Goal: Task Accomplishment & Management: Manage account settings

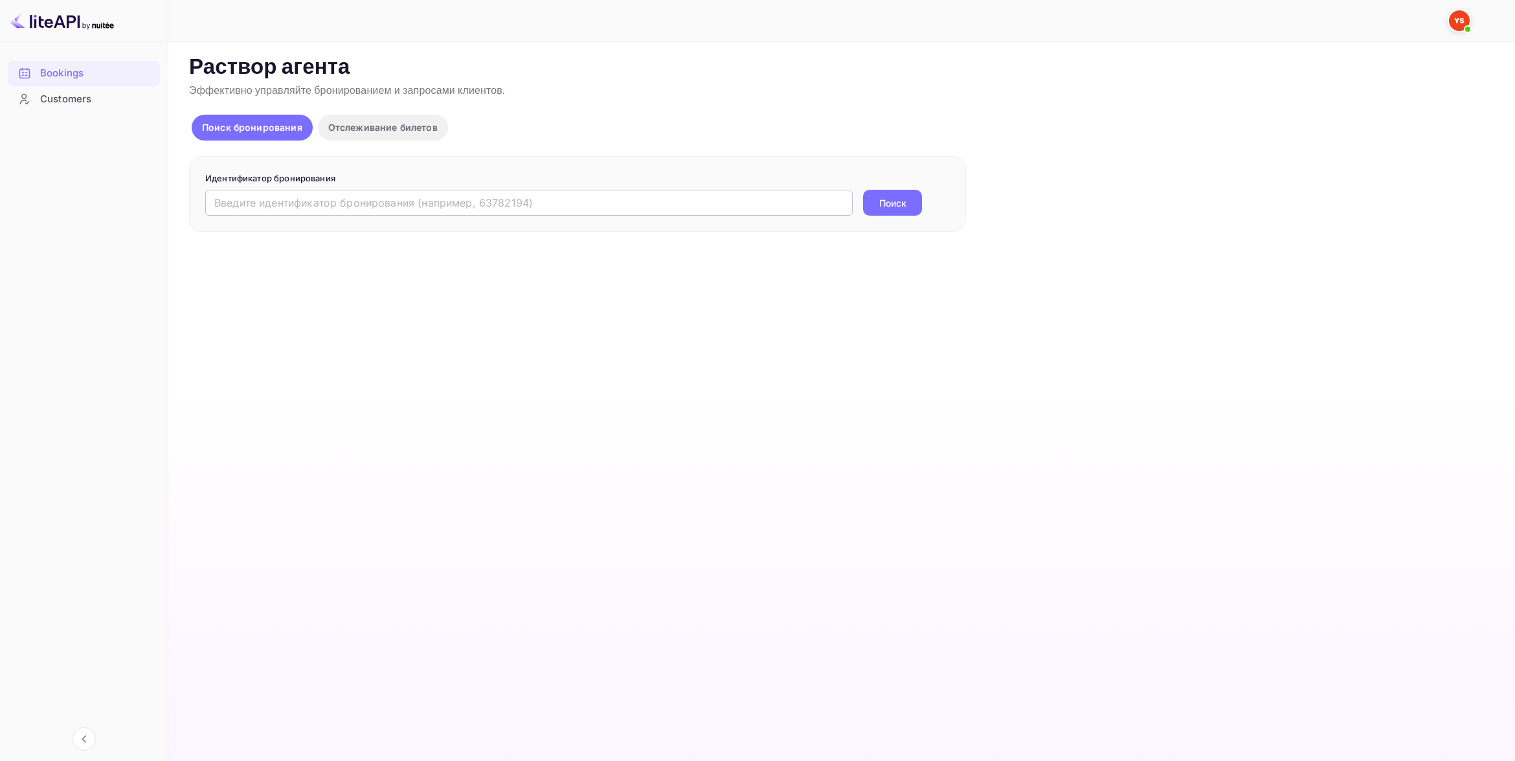
click at [397, 201] on input "text" at bounding box center [528, 203] width 647 height 26
paste input "9228690"
type input "9228690"
click at [884, 207] on button "Поиск" at bounding box center [892, 203] width 59 height 26
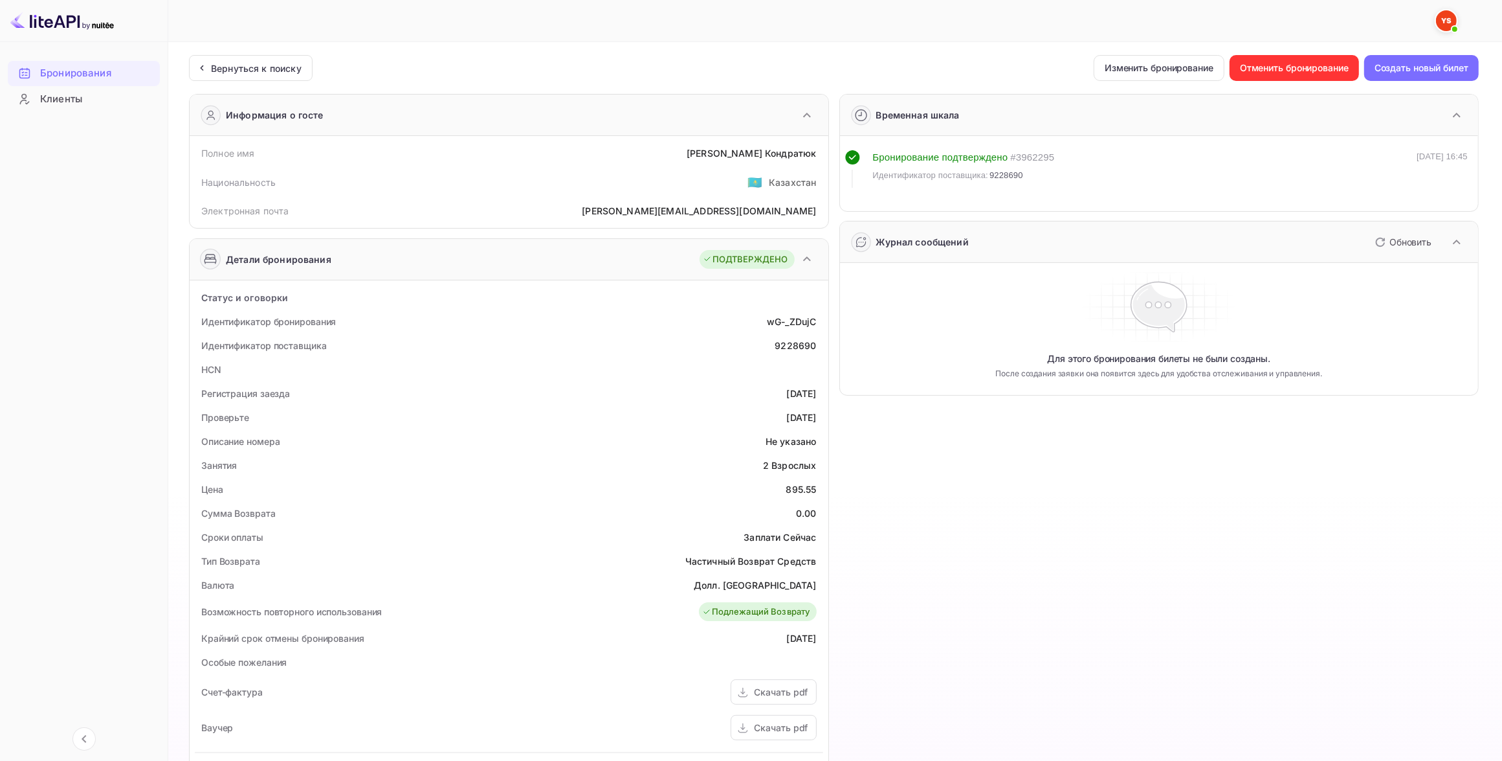
click at [36, 327] on div "Бронирования Клиенты" at bounding box center [84, 399] width 168 height 688
click at [88, 189] on div "Бронирования Клиенты" at bounding box center [84, 399] width 168 height 688
click at [49, 348] on div "Бронирования Клиенты" at bounding box center [84, 399] width 168 height 688
click at [1266, 65] on button "Отменить бронирование" at bounding box center [1294, 68] width 129 height 26
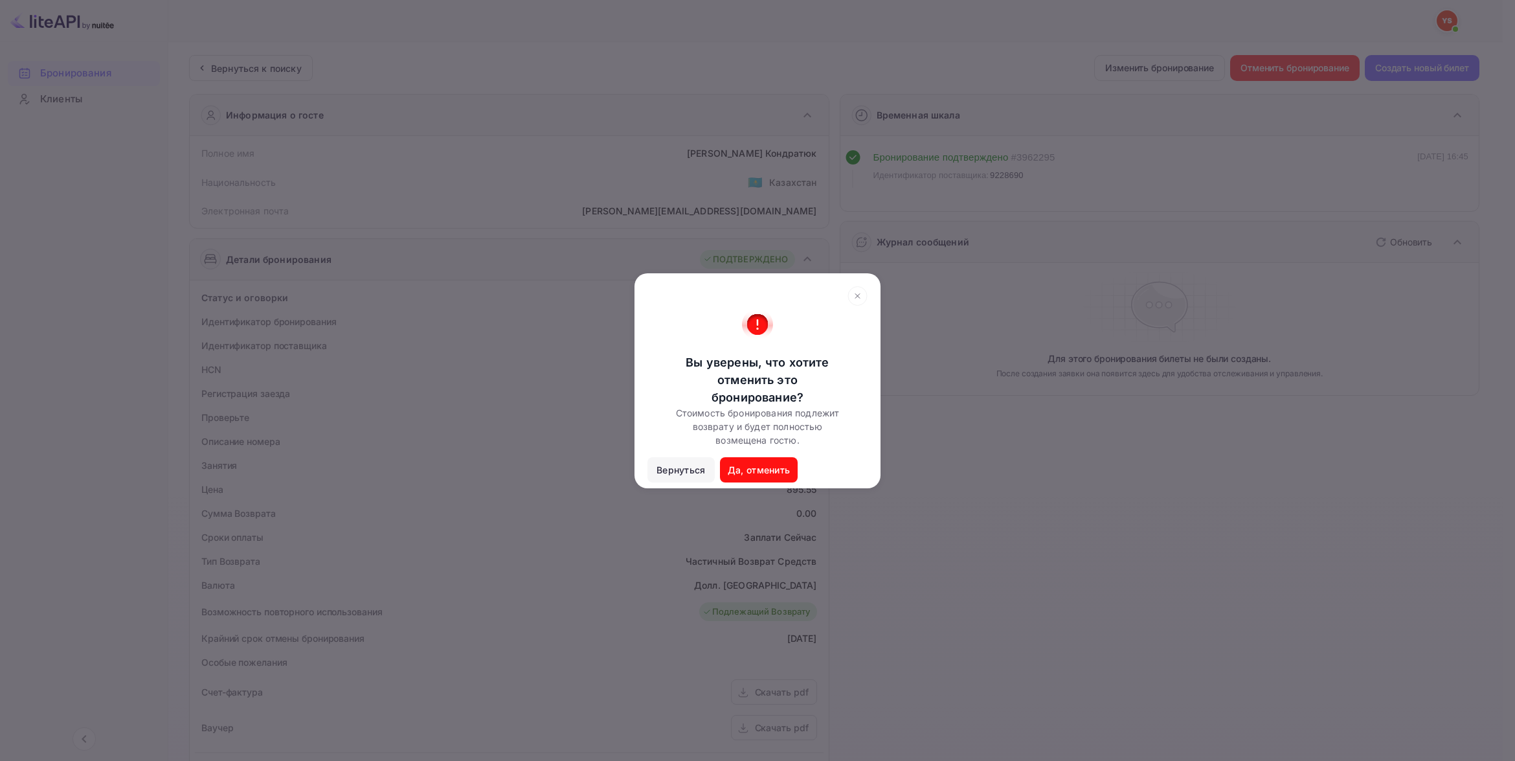
click at [855, 295] on icon at bounding box center [857, 295] width 5 height 5
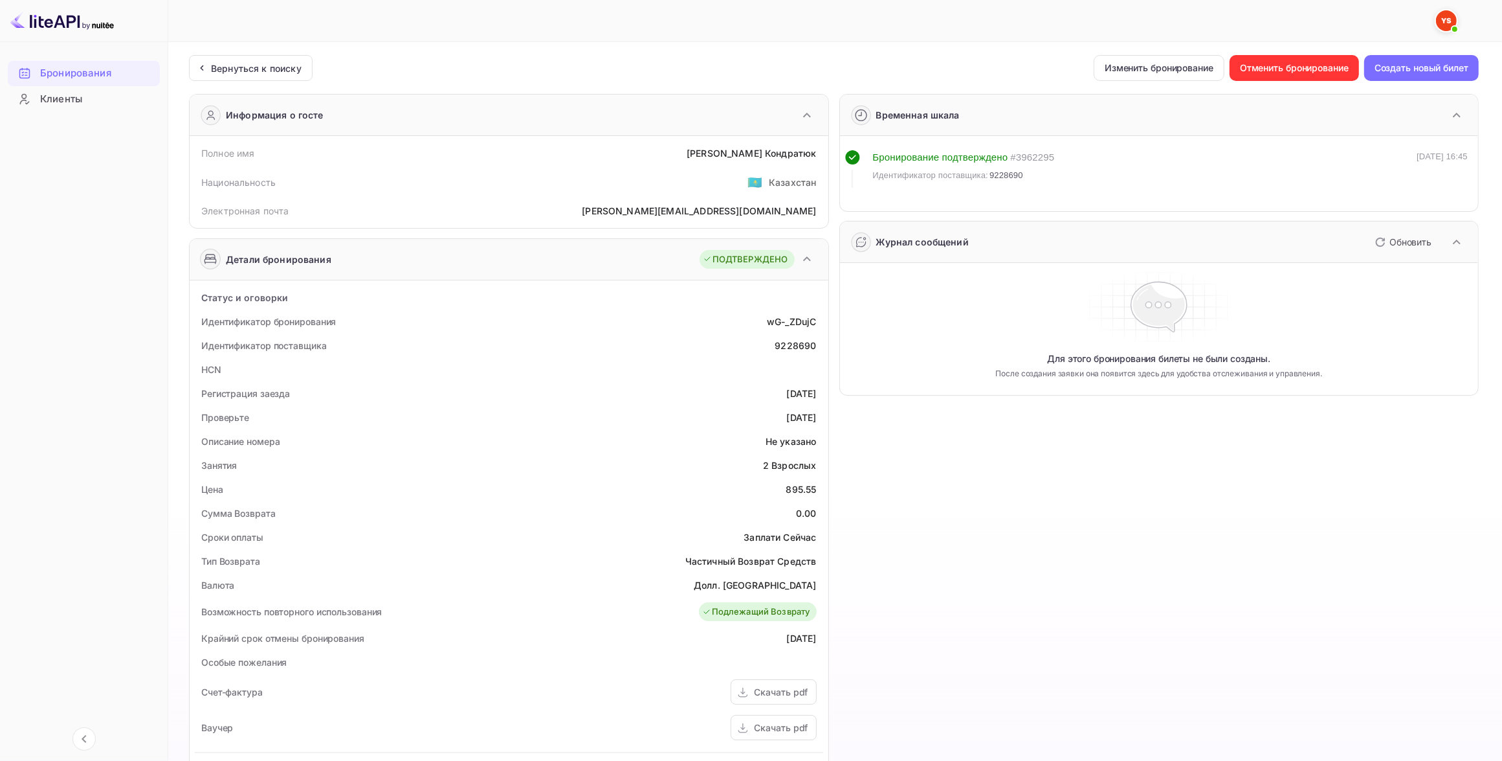
click at [66, 320] on div "Бронирования Клиенты" at bounding box center [84, 399] width 168 height 688
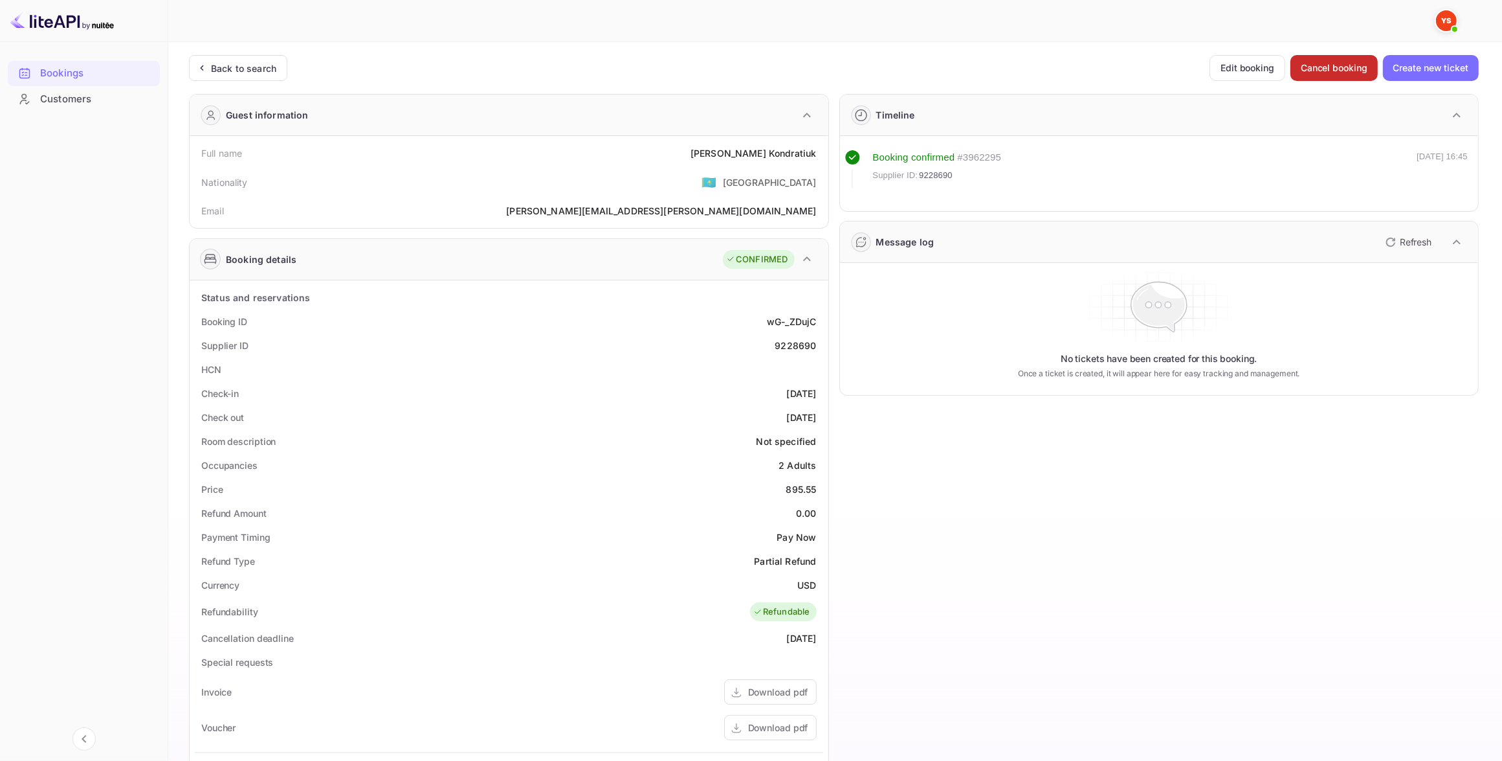
click at [1334, 65] on button "Cancel booking" at bounding box center [1334, 68] width 87 height 26
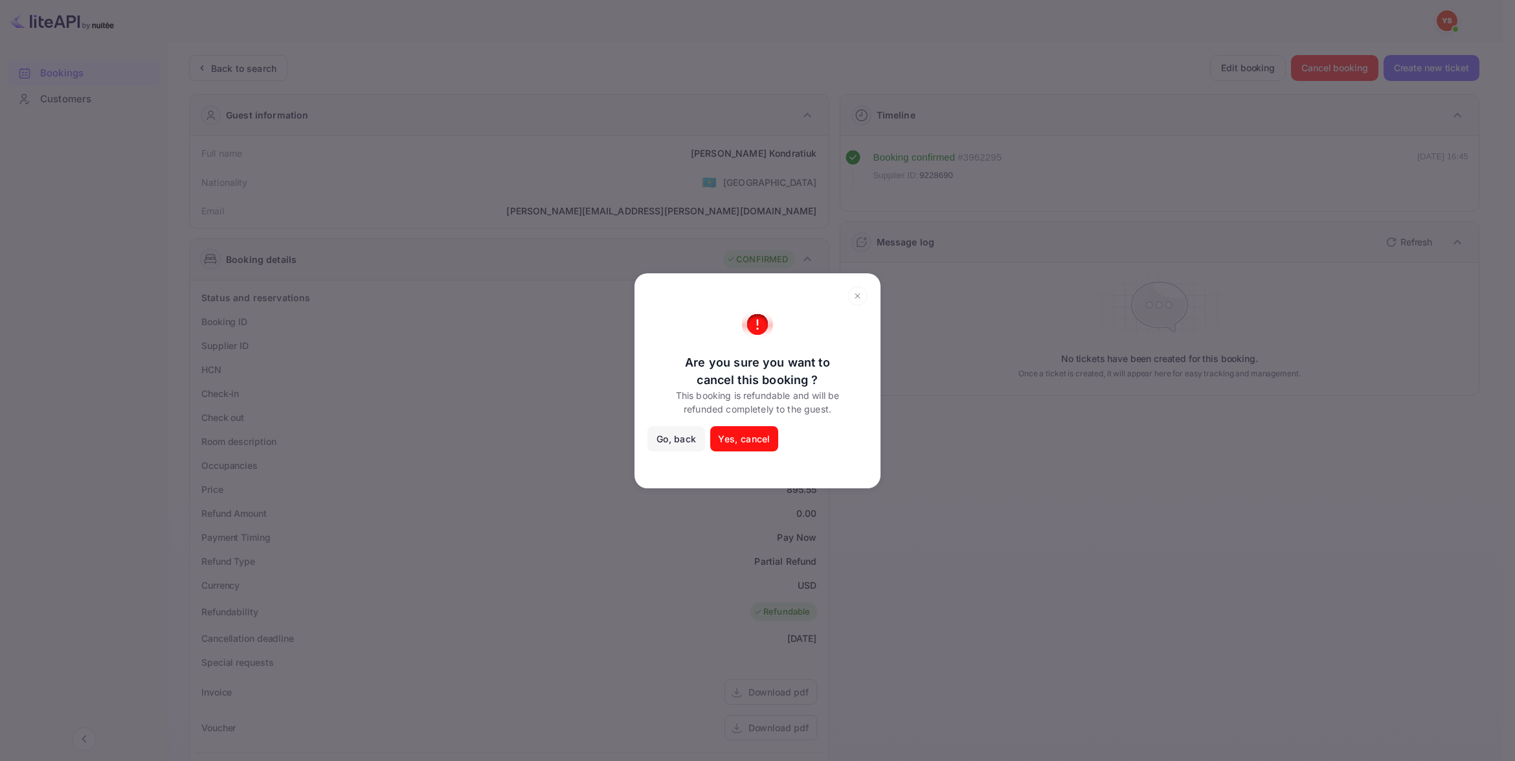
click at [751, 438] on button "Yes, cancel" at bounding box center [743, 439] width 67 height 26
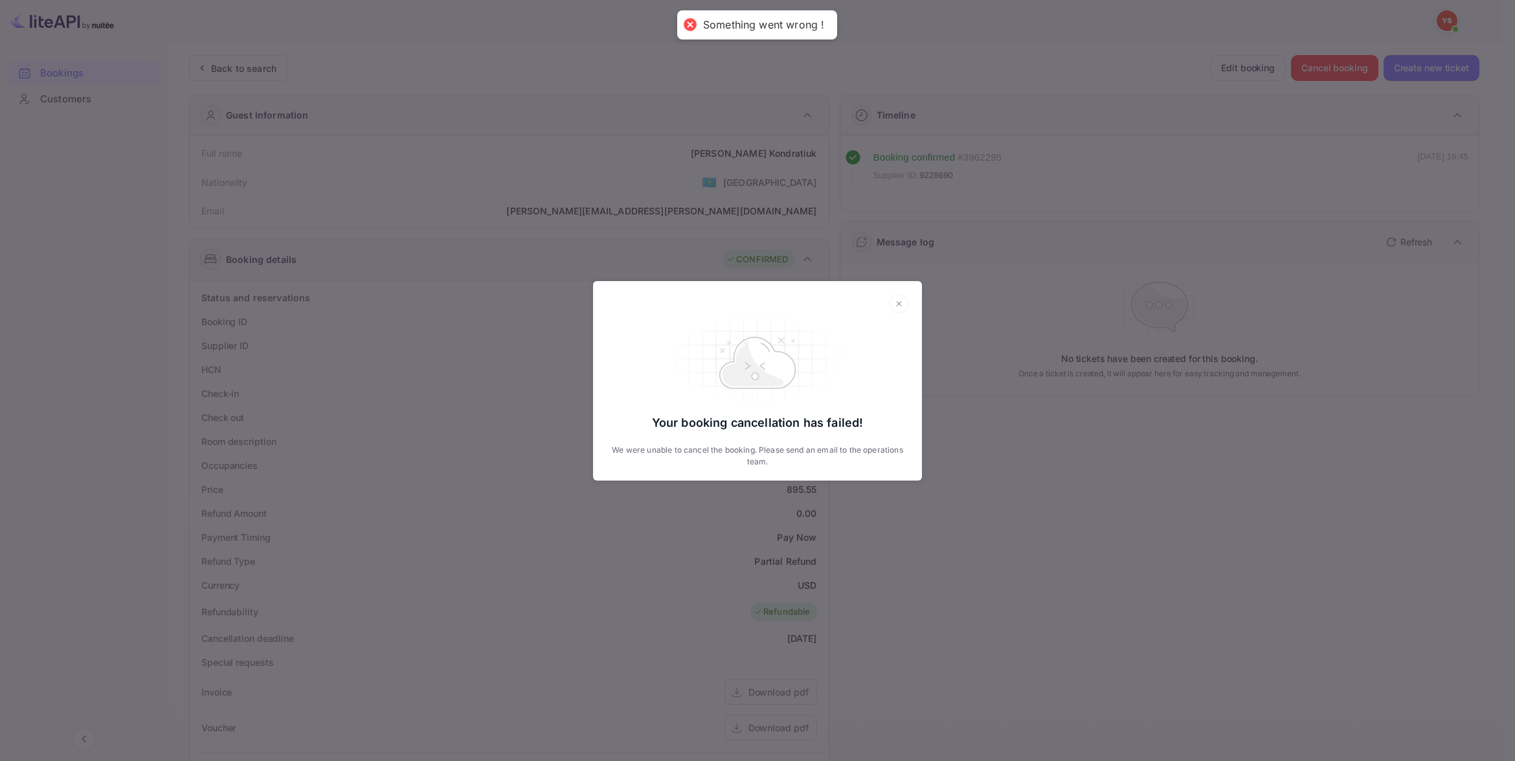
click at [897, 306] on icon at bounding box center [899, 303] width 20 height 19
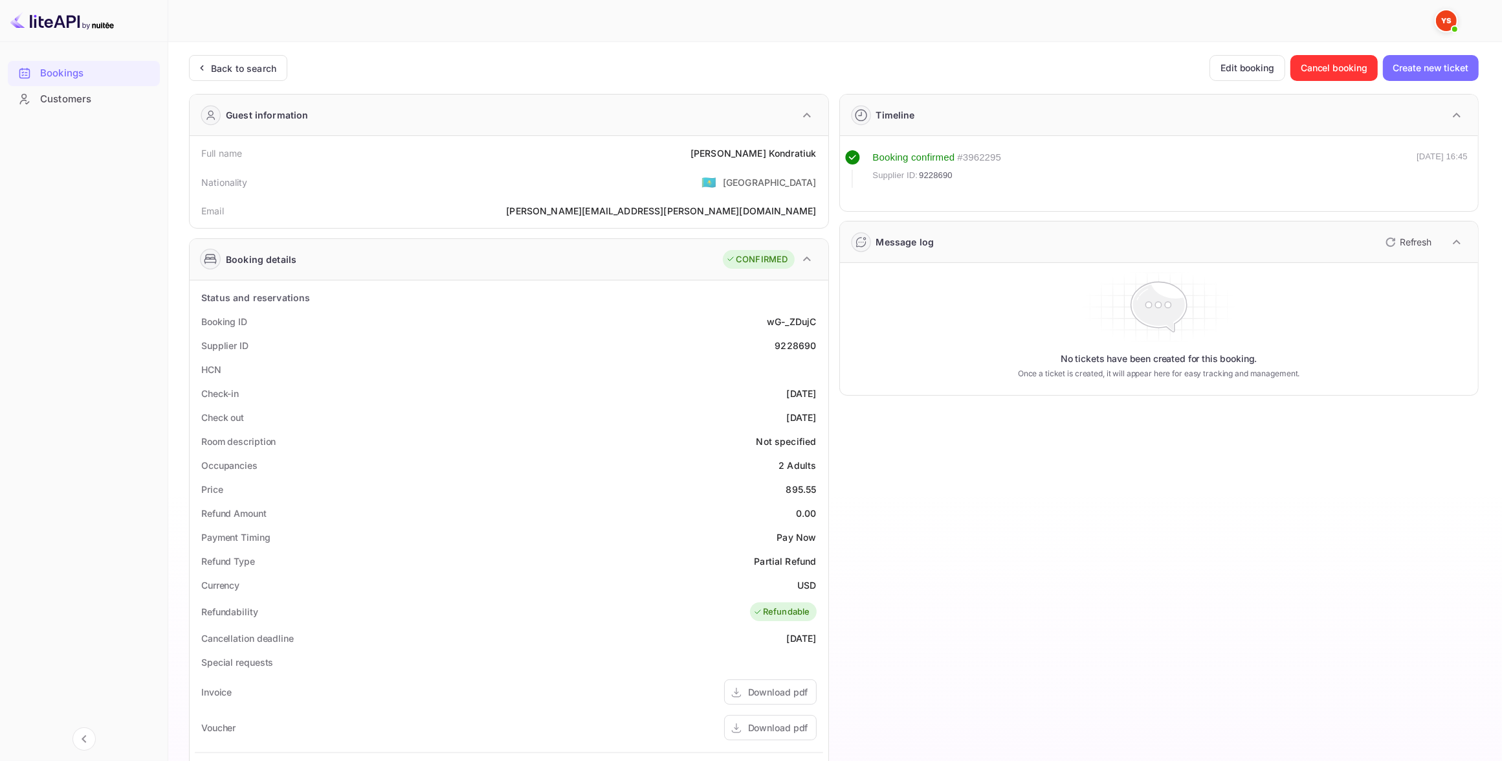
click at [841, 24] on div at bounding box center [816, 21] width 1238 height 16
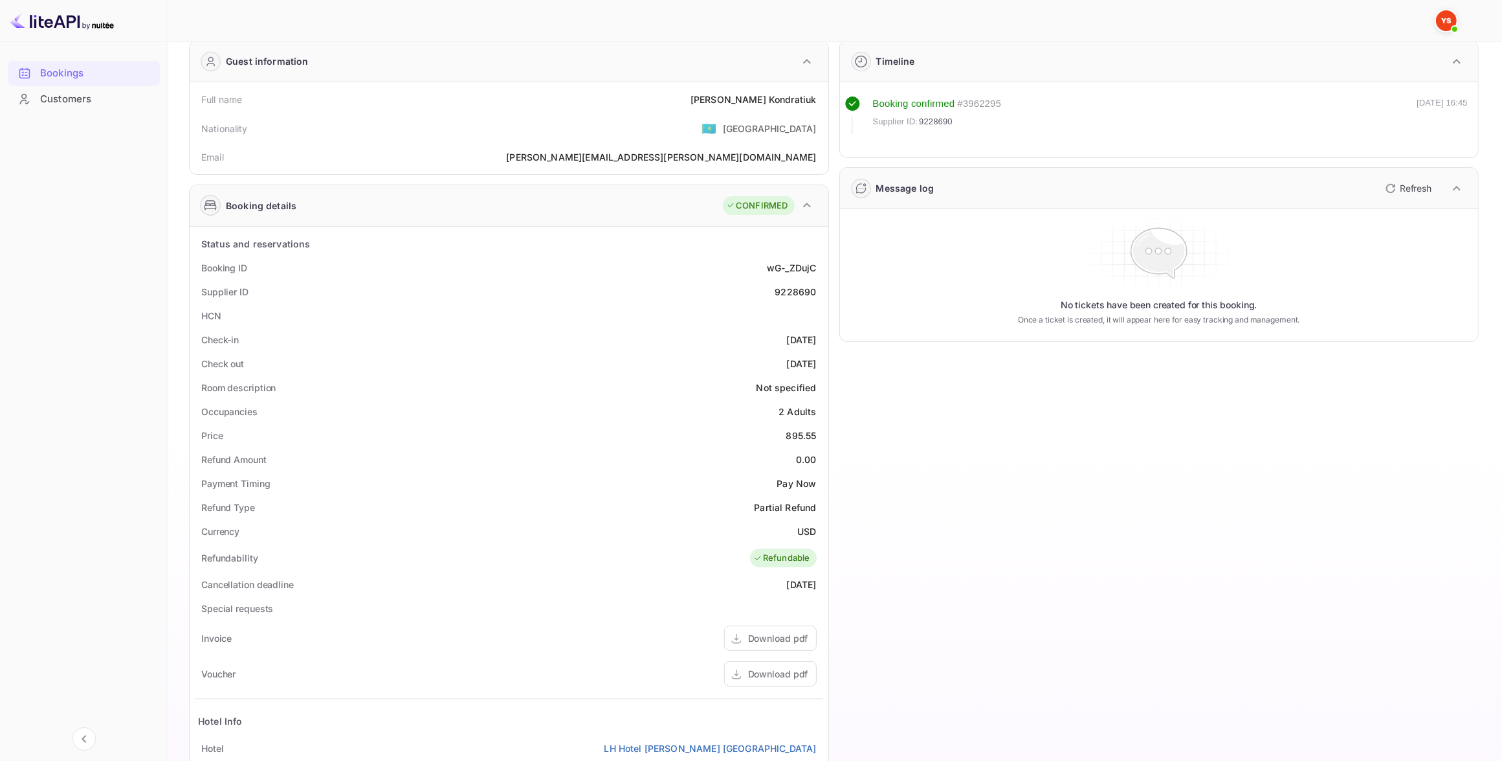
scroll to position [81, 0]
